Goal: Book appointment/travel/reservation

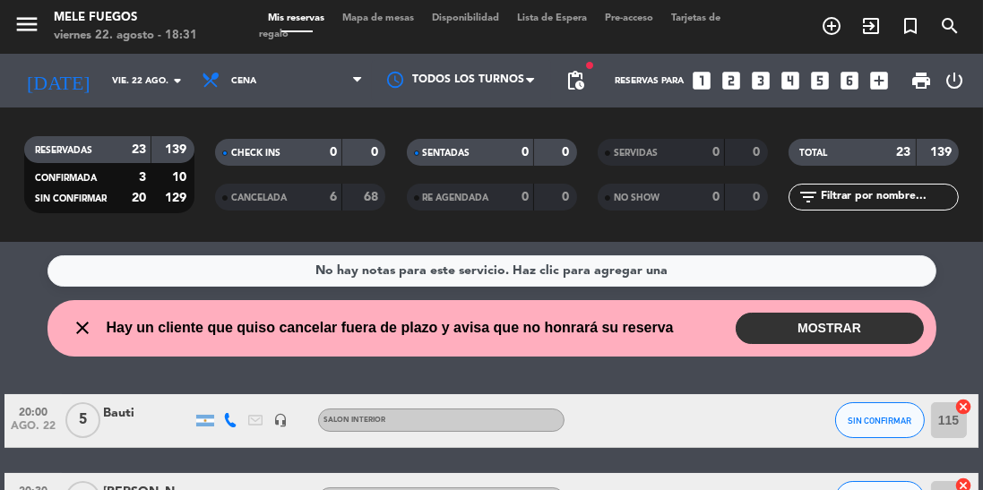
click at [890, 337] on button "MOSTRAR" at bounding box center [830, 328] width 188 height 31
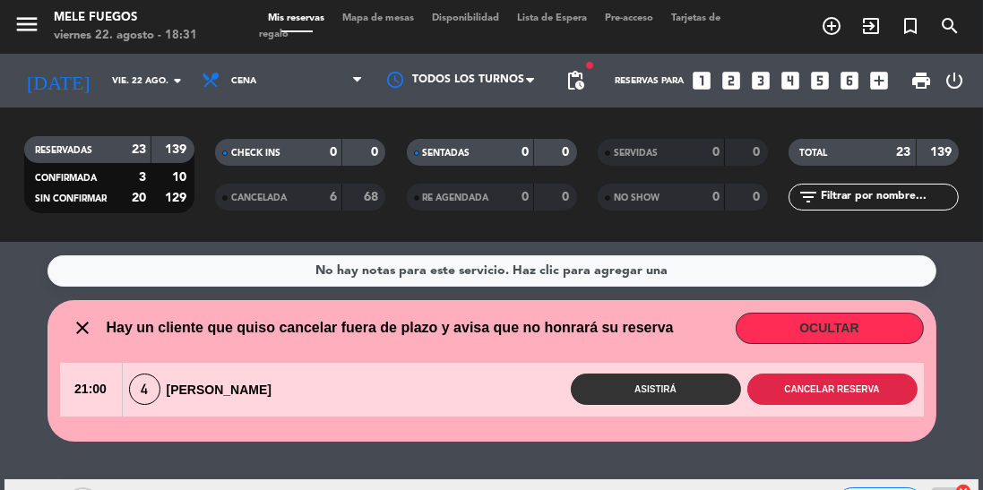
click at [868, 392] on button "Cancelar reserva" at bounding box center [832, 389] width 170 height 31
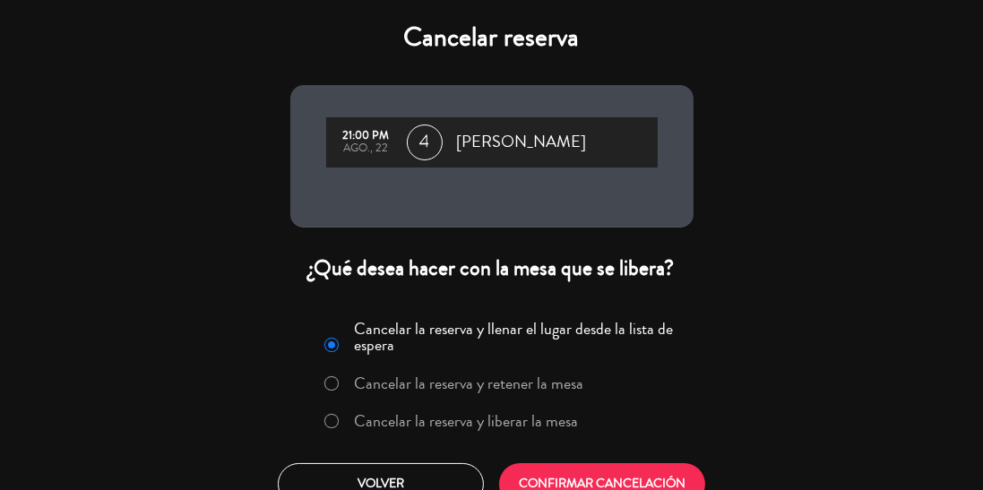
click at [462, 423] on label "Cancelar la reserva y liberar la mesa" at bounding box center [466, 421] width 224 height 16
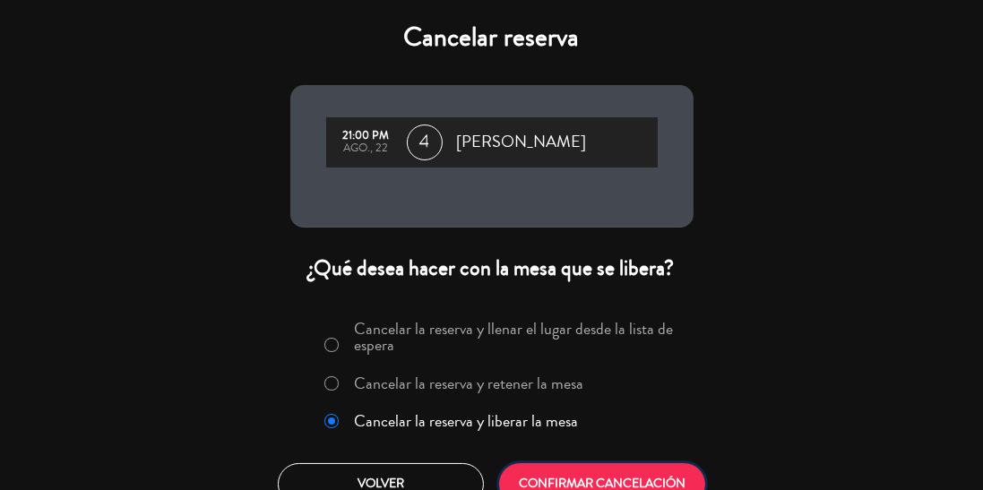
click at [627, 473] on button "CONFIRMAR CANCELACIÓN" at bounding box center [602, 484] width 206 height 42
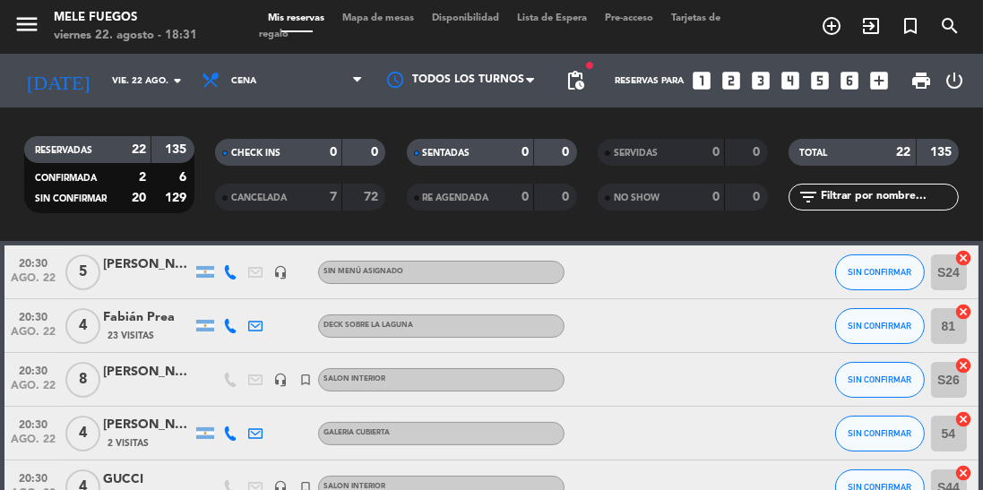
scroll to position [162, 0]
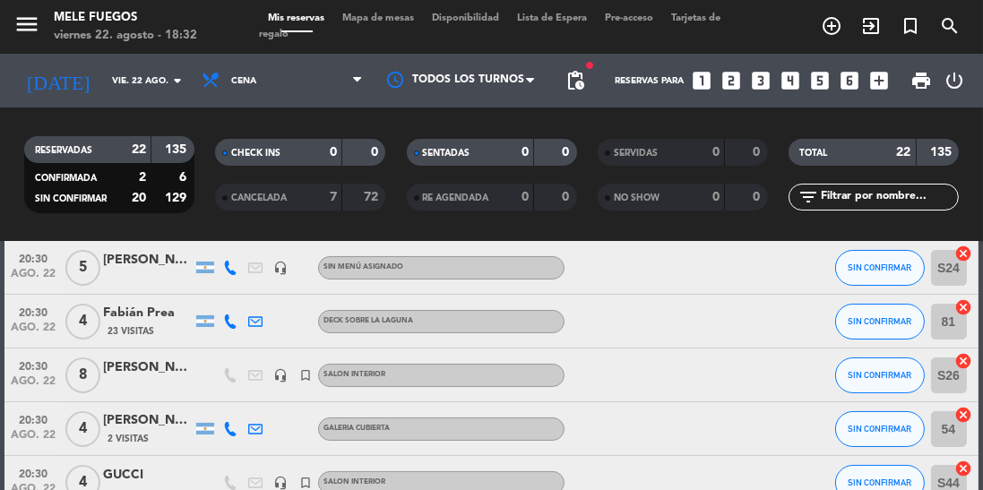
click at [842, 30] on icon "turned_in_not" at bounding box center [832, 26] width 22 height 22
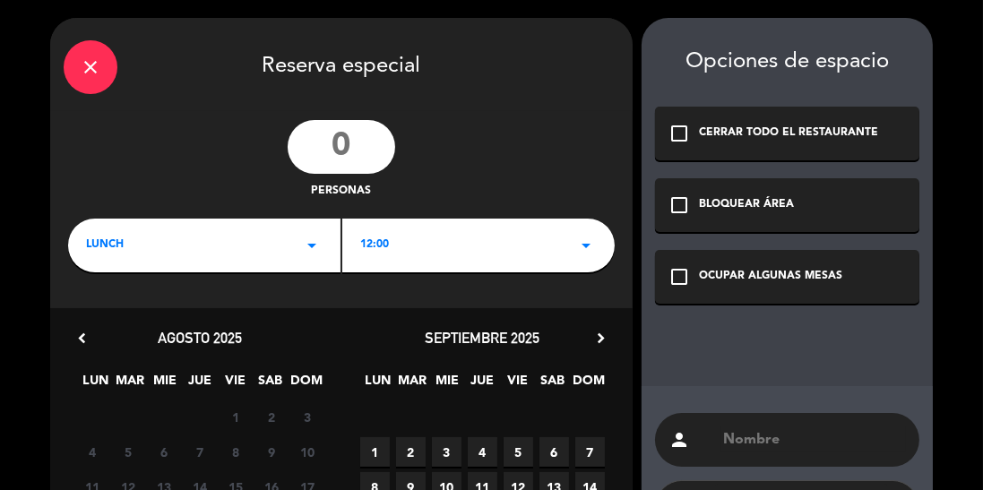
click at [365, 151] on input "number" at bounding box center [342, 147] width 108 height 54
type input "2"
click at [541, 101] on div "close Reserva especial" at bounding box center [341, 64] width 583 height 93
click at [313, 252] on icon "arrow_drop_down" at bounding box center [312, 246] width 22 height 22
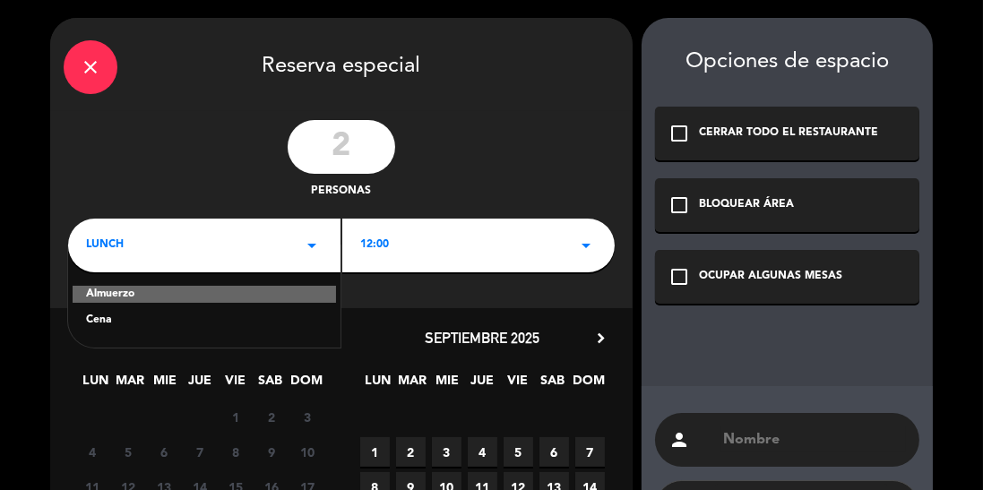
click at [272, 324] on div "Cena" at bounding box center [204, 321] width 237 height 18
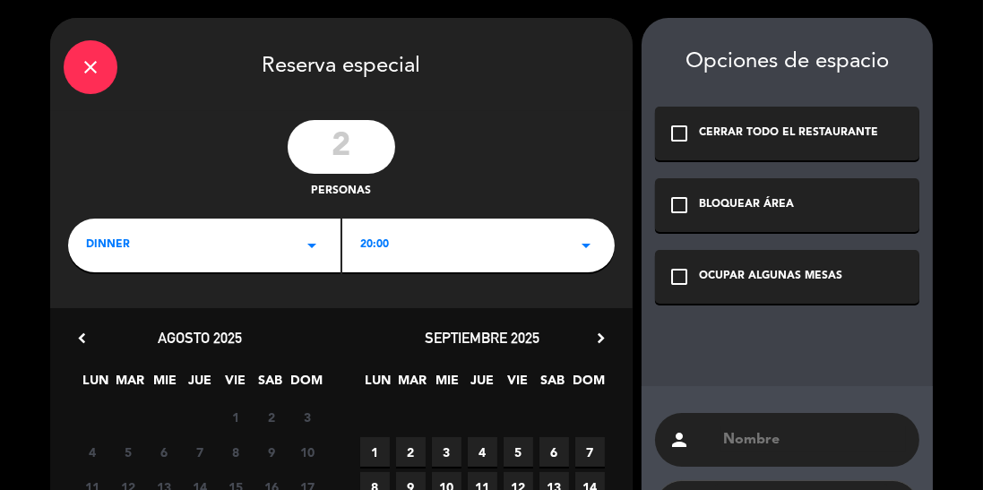
click at [583, 254] on icon "arrow_drop_down" at bounding box center [586, 246] width 22 height 22
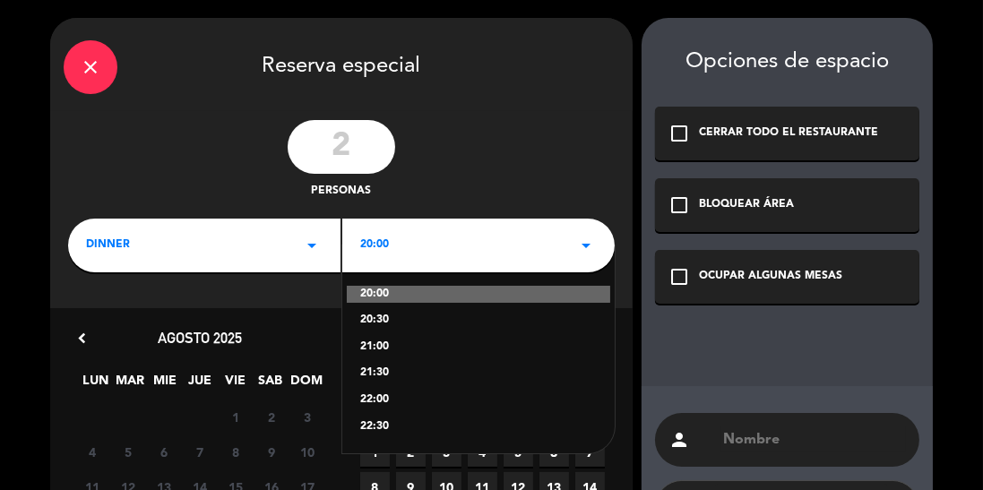
click at [401, 349] on div "21:00" at bounding box center [478, 348] width 237 height 18
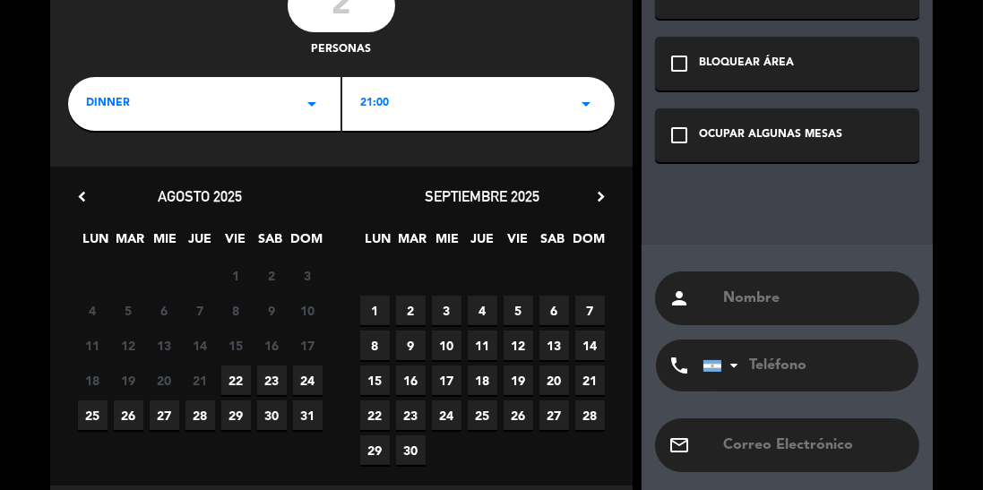
scroll to position [141, 0]
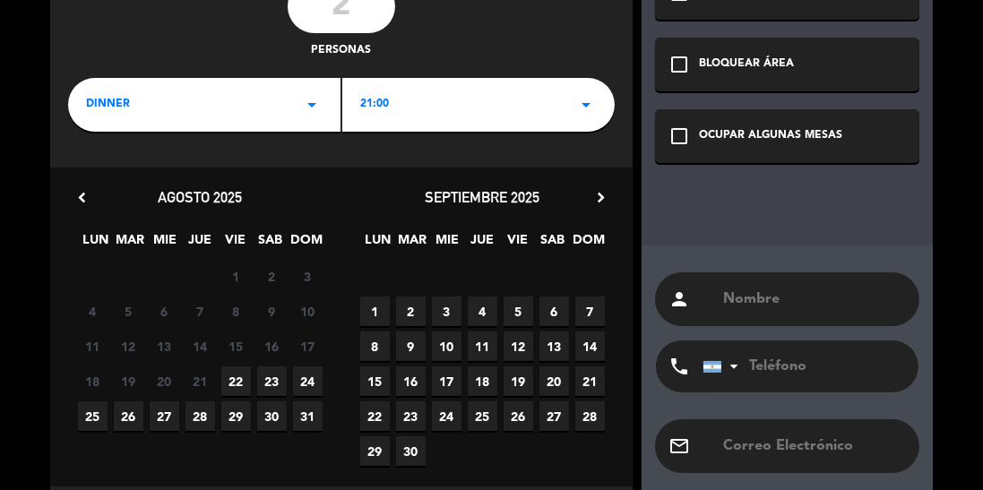
click at [247, 368] on span "22" at bounding box center [236, 382] width 30 height 30
click at [685, 134] on icon "check_box_outline_blank" at bounding box center [680, 136] width 22 height 22
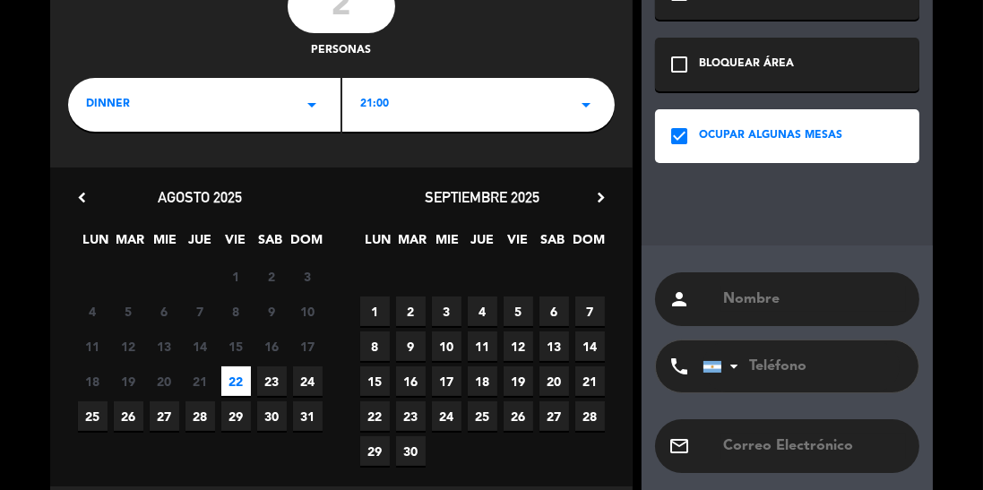
click at [811, 301] on input "text" at bounding box center [813, 299] width 185 height 25
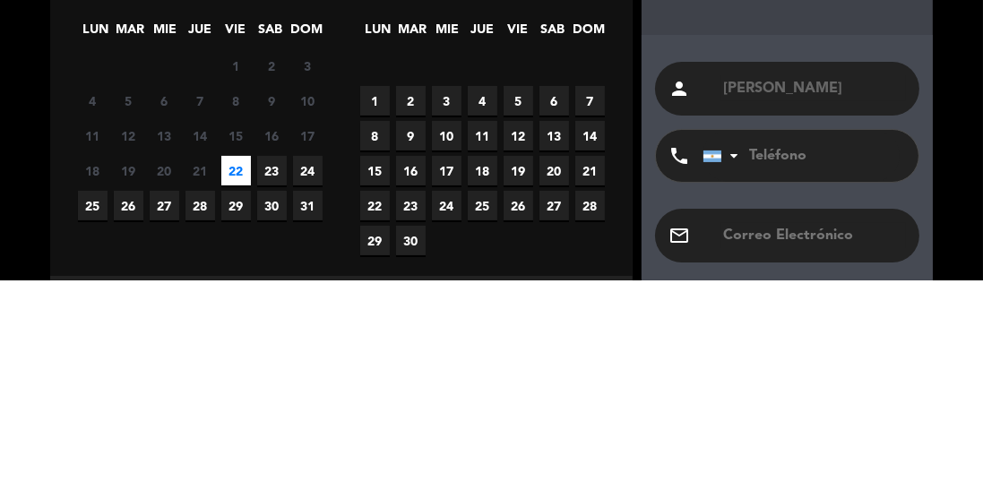
click at [876, 302] on input "[PERSON_NAME]" at bounding box center [813, 299] width 185 height 25
type input "[PERSON_NAME]"
click at [966, 282] on div "close Reserva especial 2 personas dinner arrow_drop_down 21:00 arrow_drop_down …" at bounding box center [491, 217] width 983 height 717
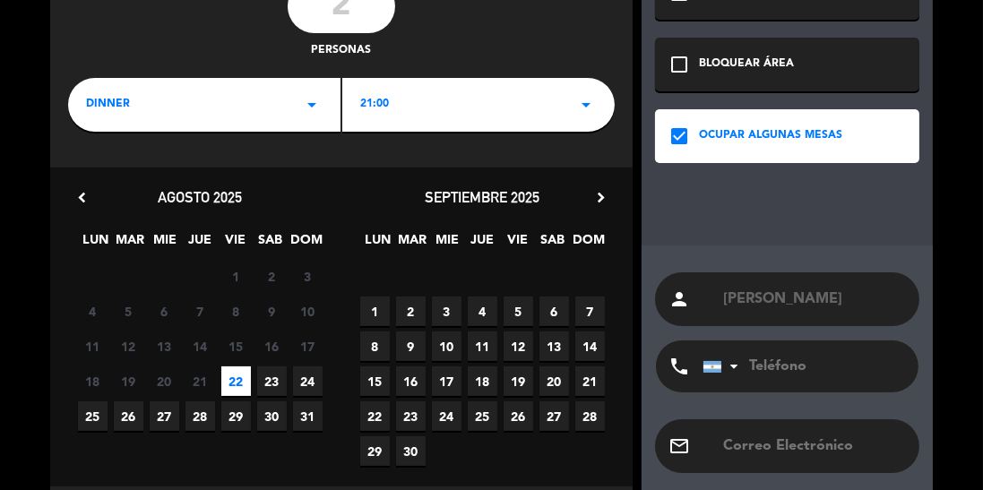
scroll to position [226, 0]
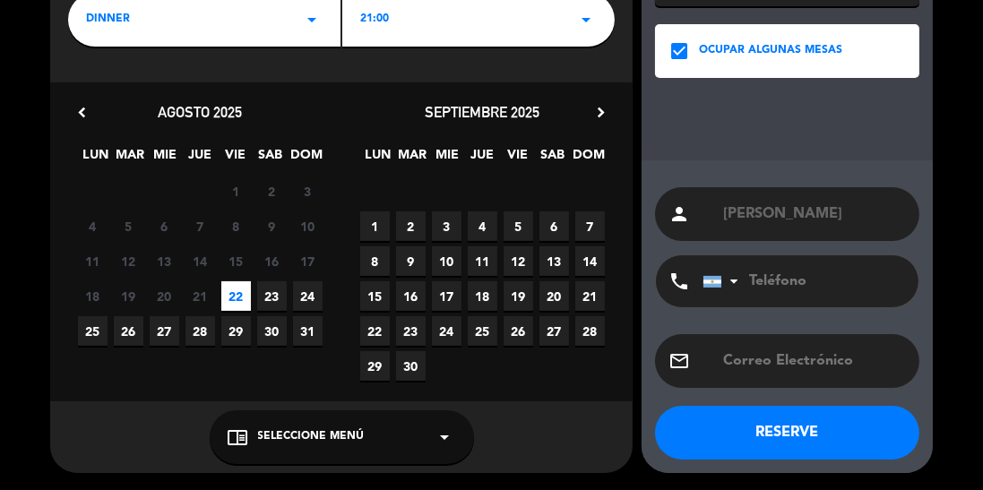
click at [847, 445] on button "RESERVE" at bounding box center [787, 433] width 264 height 54
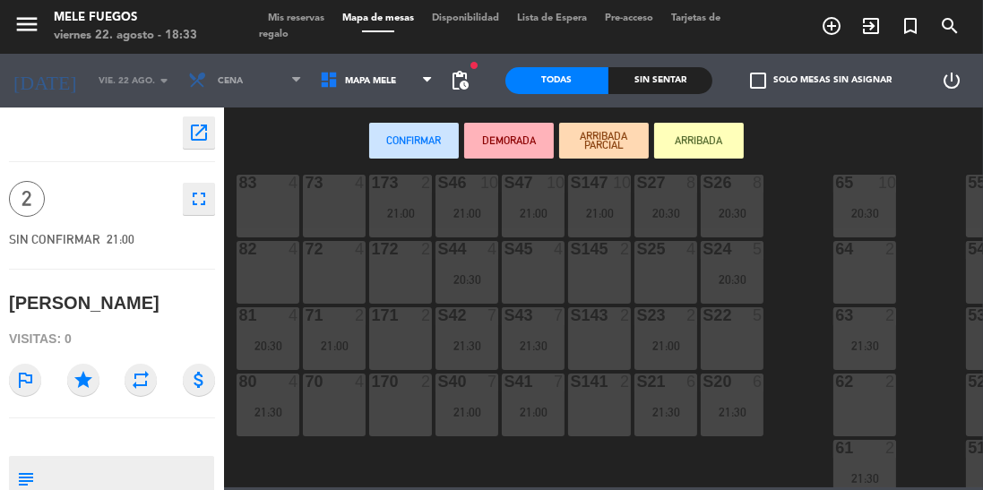
scroll to position [348, 0]
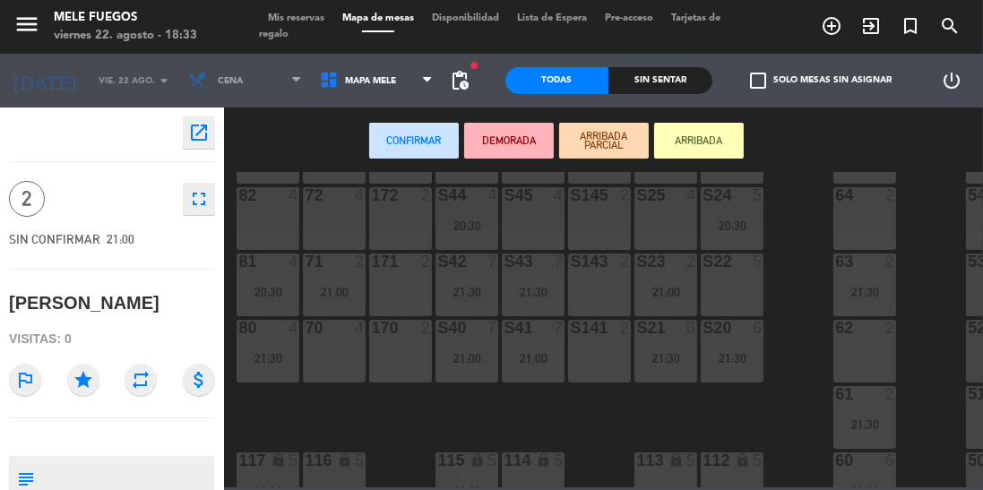
click at [330, 367] on div "70 4" at bounding box center [334, 351] width 63 height 63
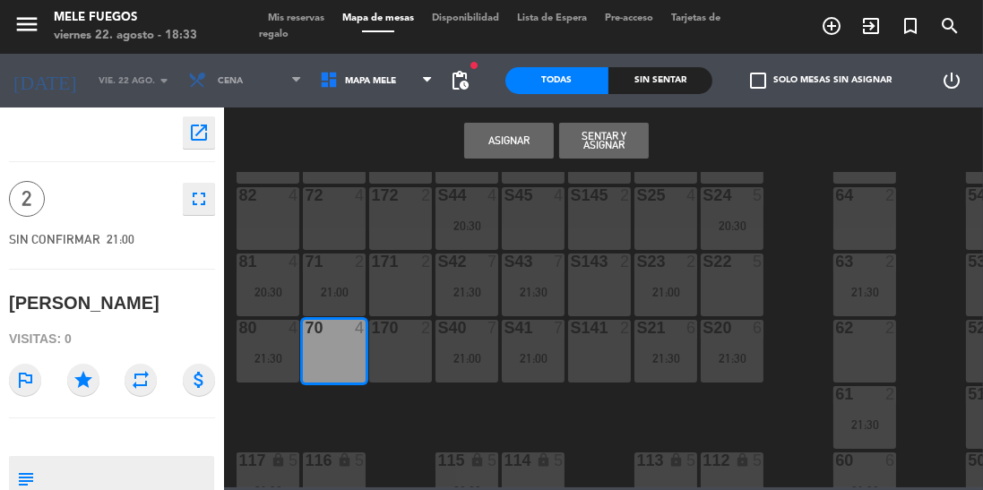
click at [521, 142] on button "Asignar" at bounding box center [509, 141] width 90 height 36
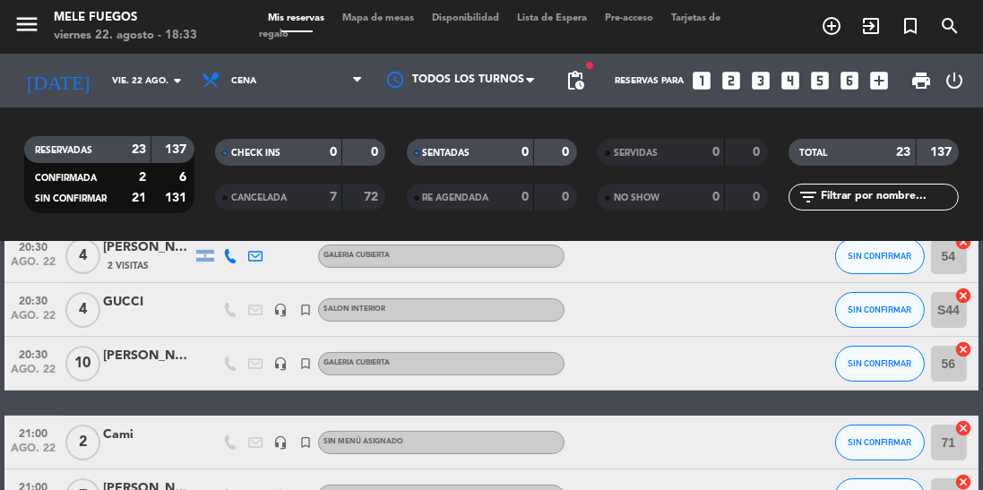
scroll to position [349, 0]
